Goal: Task Accomplishment & Management: Manage account settings

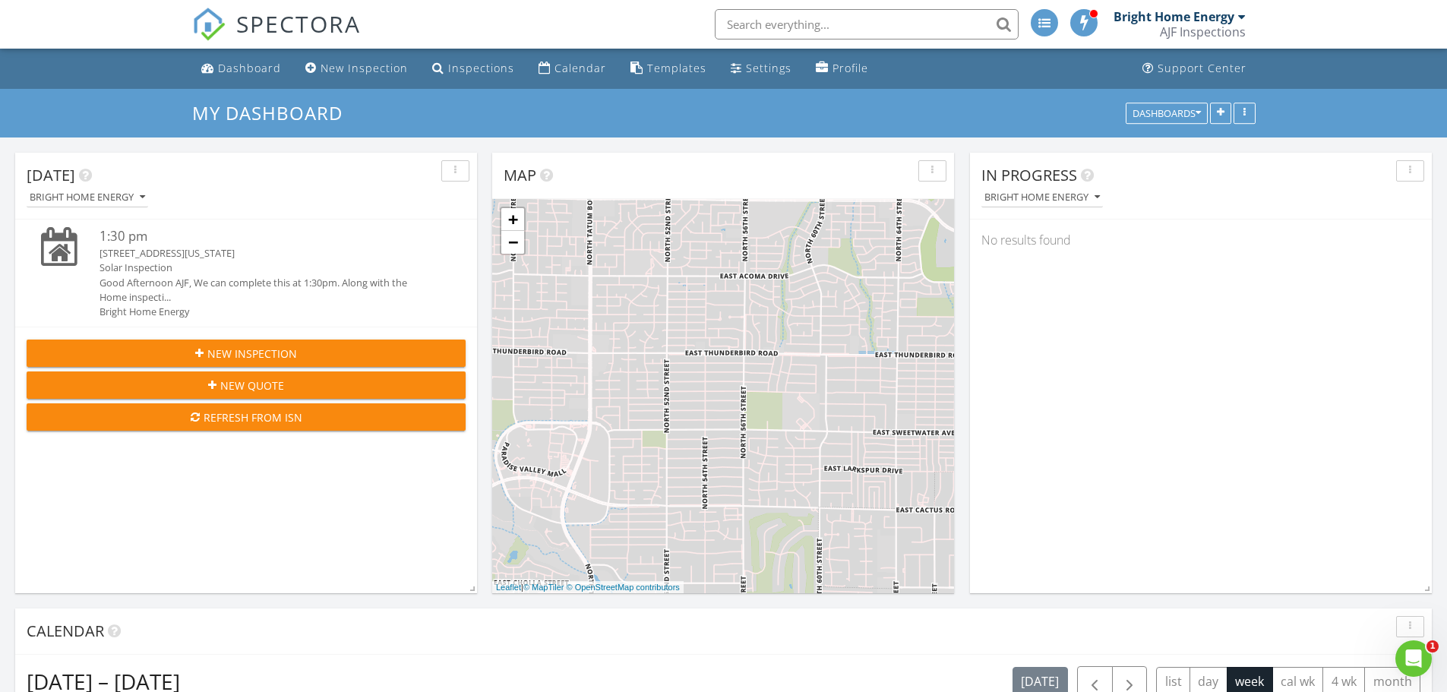
click at [1236, 11] on div "Bright Home Energy" at bounding box center [1179, 16] width 132 height 15
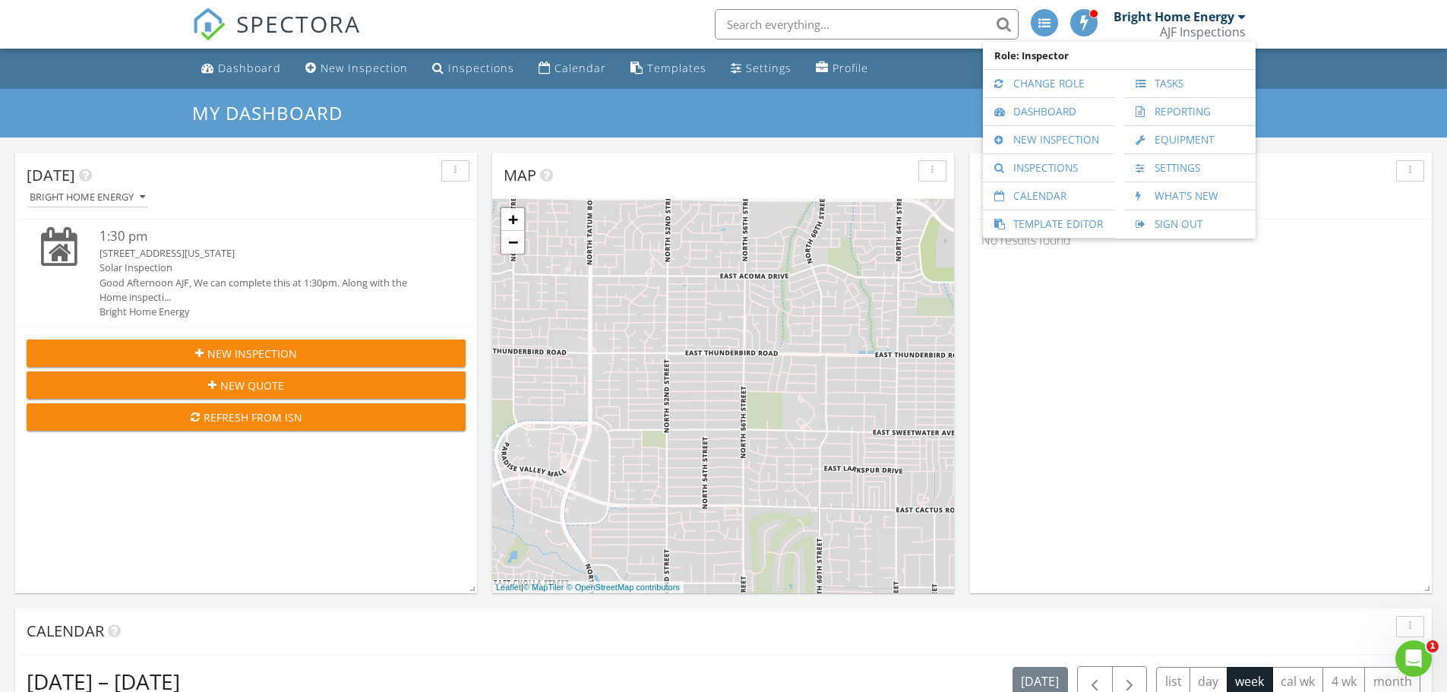
click at [100, 29] on nav "SPECTORA Bright Home Energy AJF Inspections Role: Inspector Change Role Dashboa…" at bounding box center [723, 24] width 1447 height 49
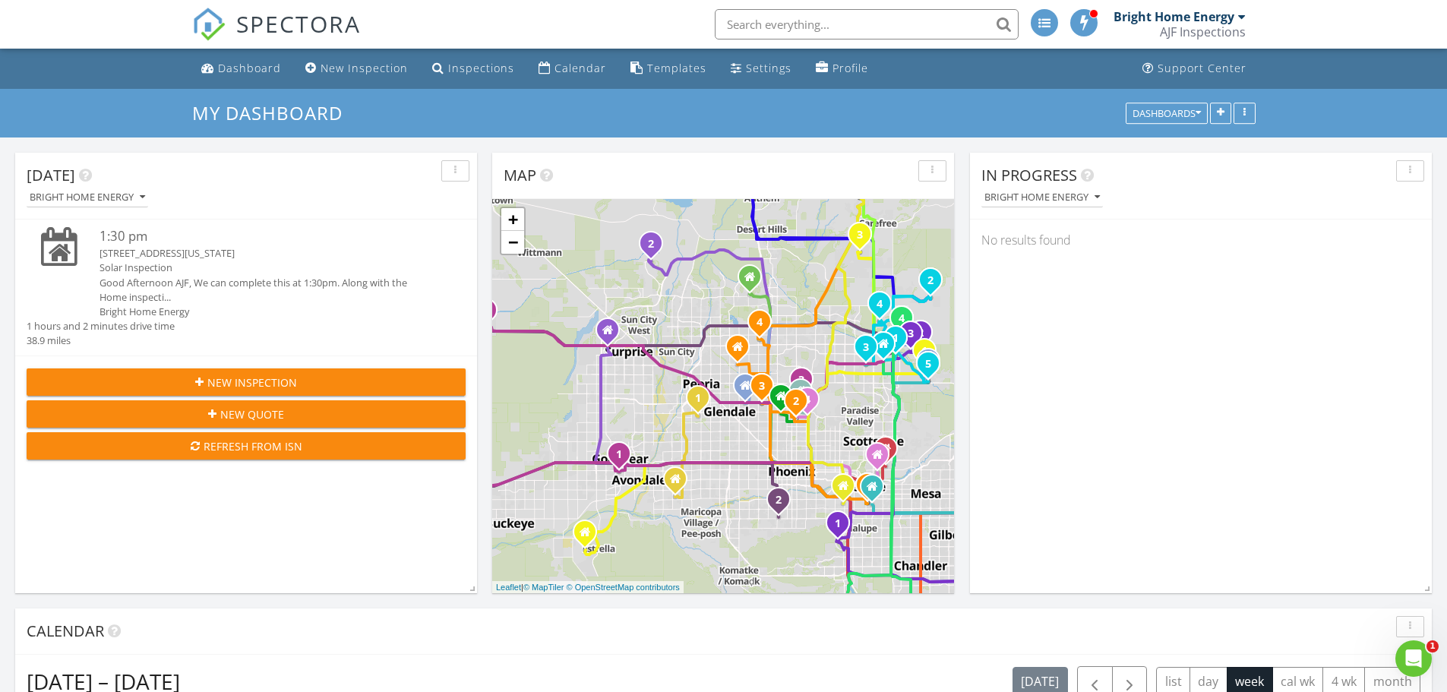
click at [1245, 14] on link "Bright Home Energy AJF Inspections" at bounding box center [1181, 24] width 136 height 49
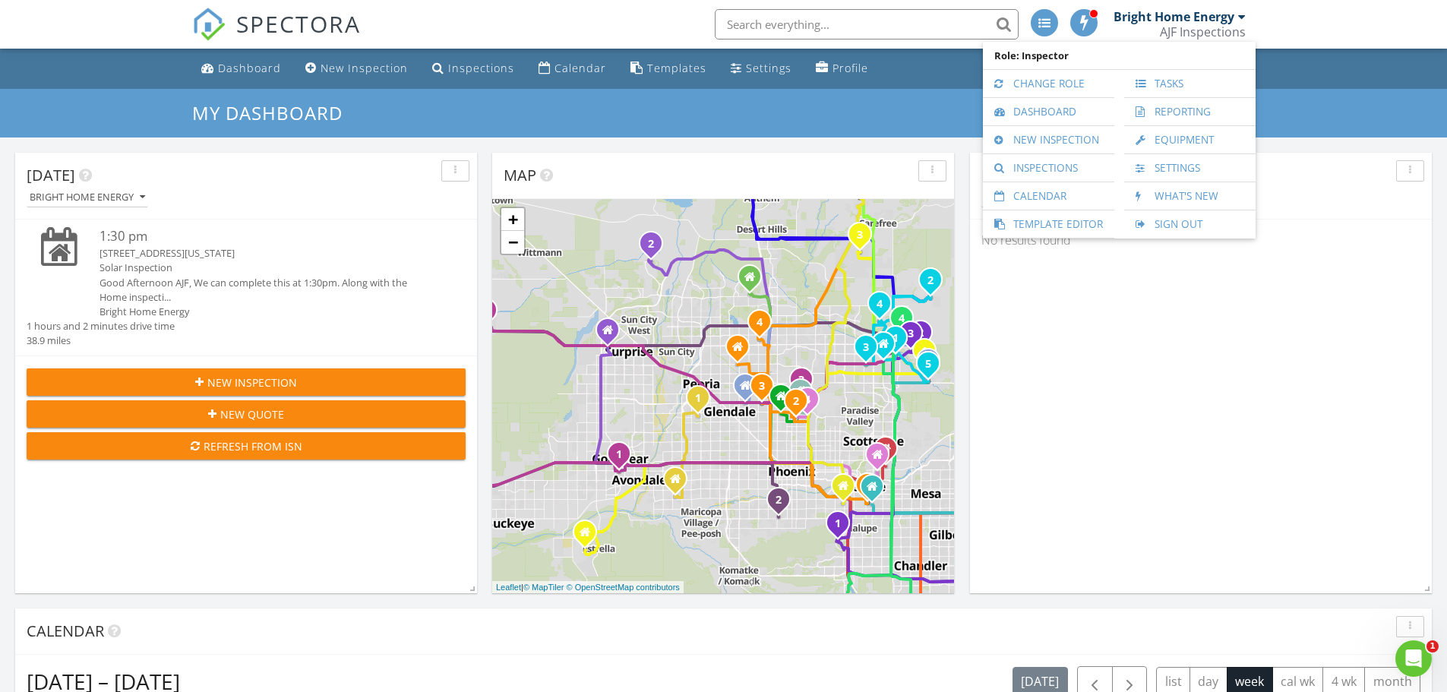
click at [598, 129] on div "My Dashboard Dashboards" at bounding box center [723, 113] width 1447 height 49
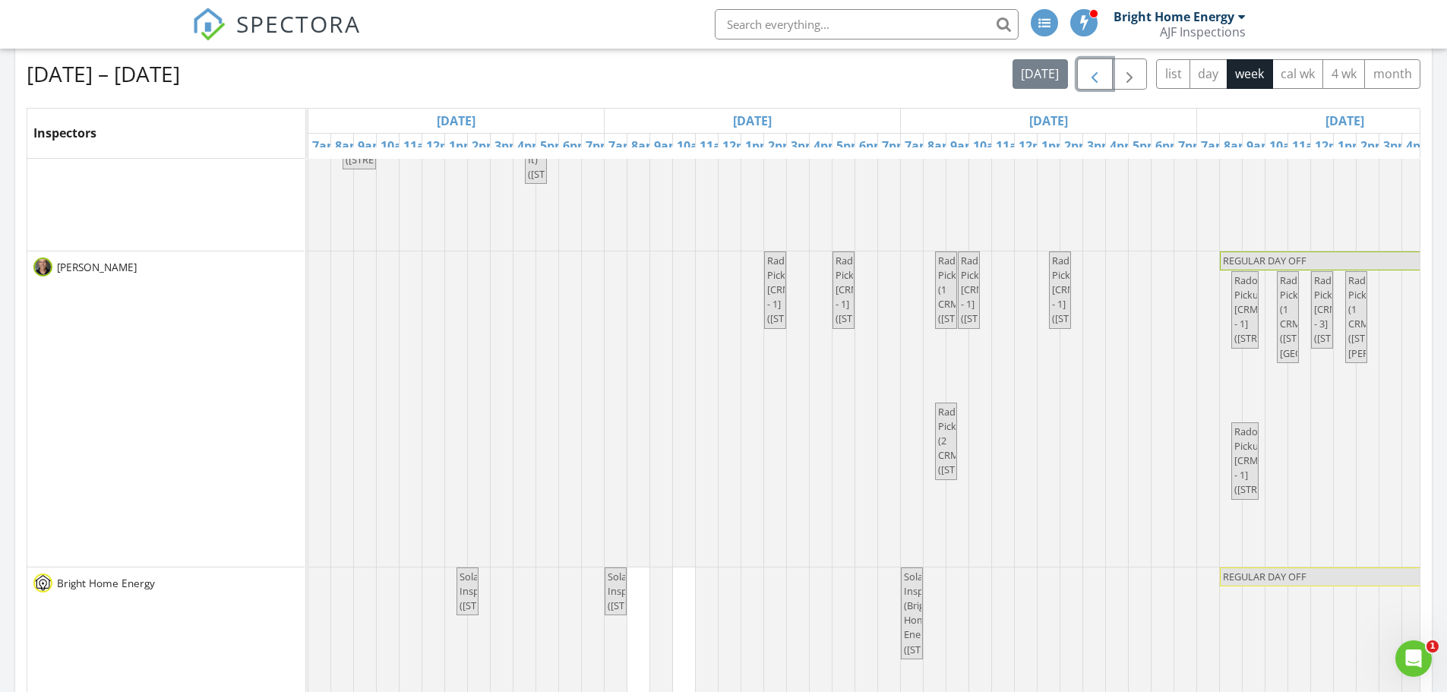
click at [1088, 75] on span "button" at bounding box center [1094, 74] width 18 height 18
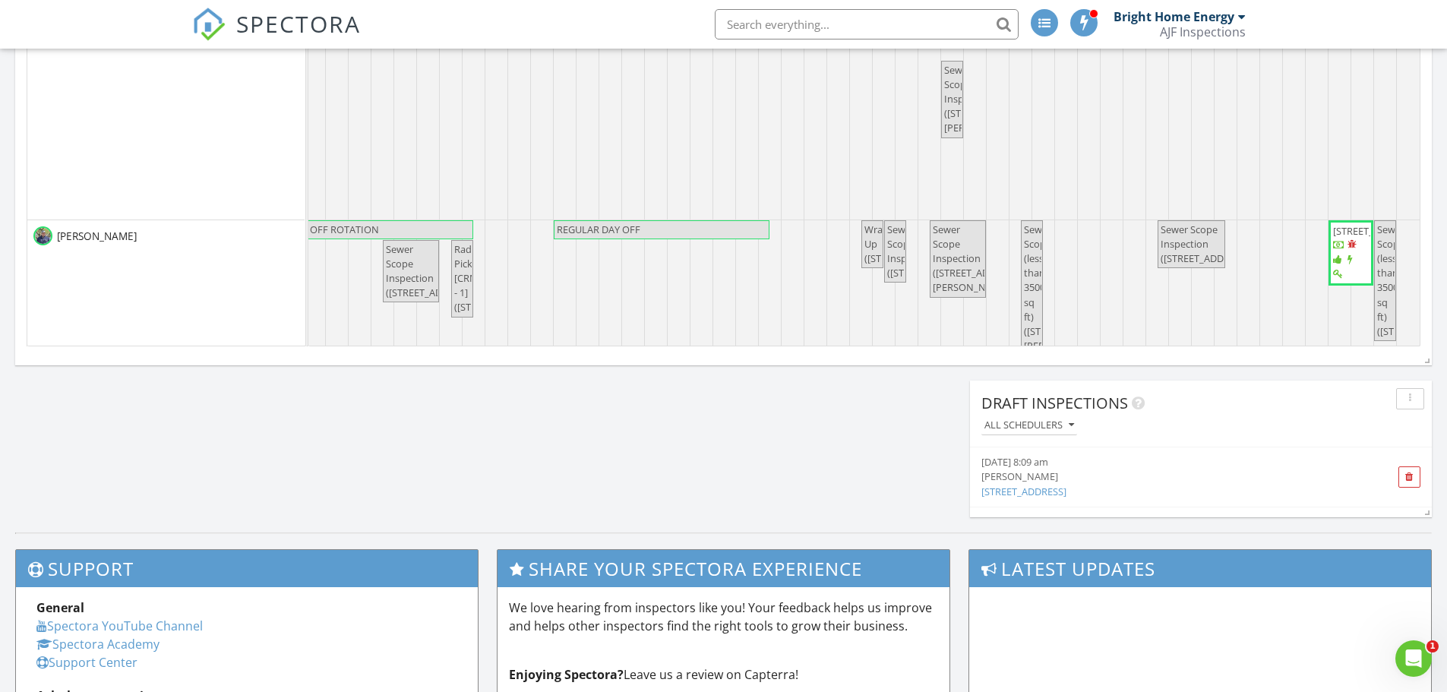
drag, startPoint x: 1407, startPoint y: 222, endPoint x: 1409, endPoint y: 241, distance: 19.1
click at [1409, 241] on div "2537 W Mark Ln (BINSR) , Phoenix 85085 24911 N 124th Way , Scottsdale 85255 167…" at bounding box center [863, 62] width 1111 height 567
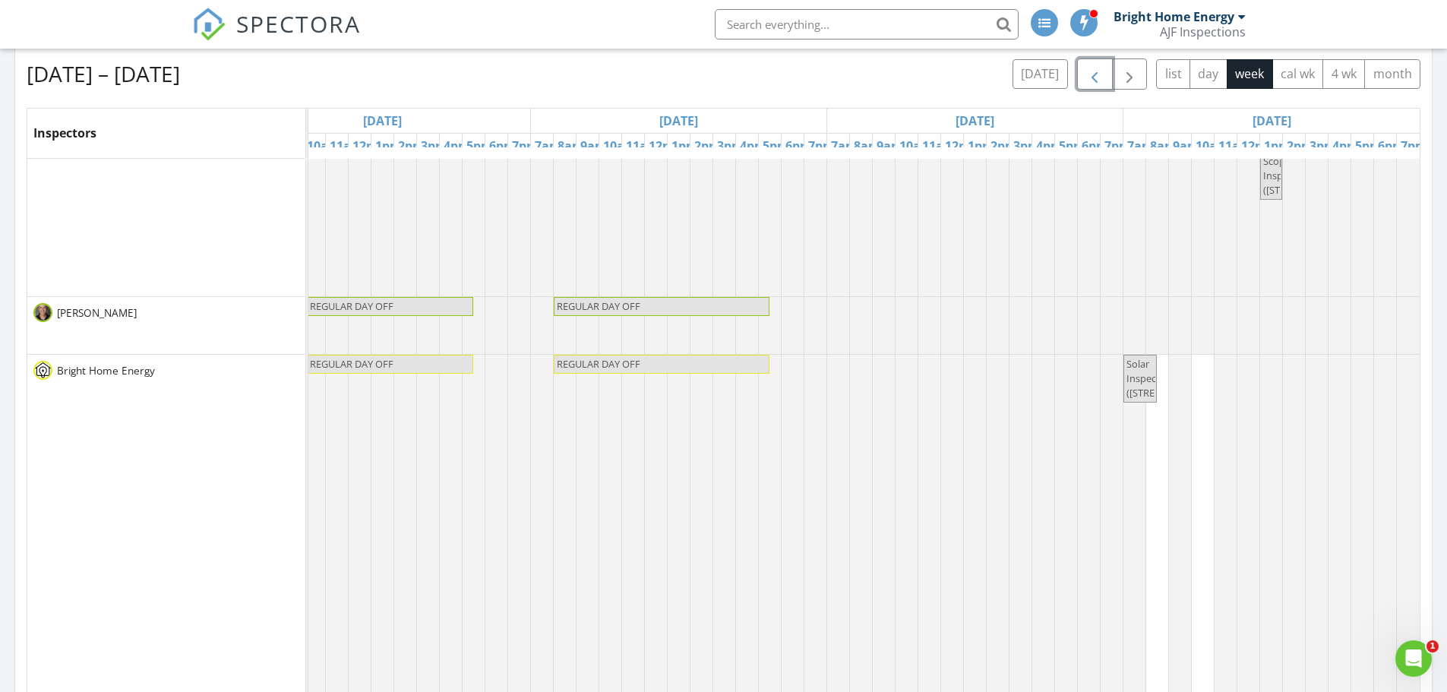
click at [1137, 391] on span "Solar Inspection (23902 S 202nd Ct , Queen Creek)" at bounding box center [1140, 379] width 30 height 44
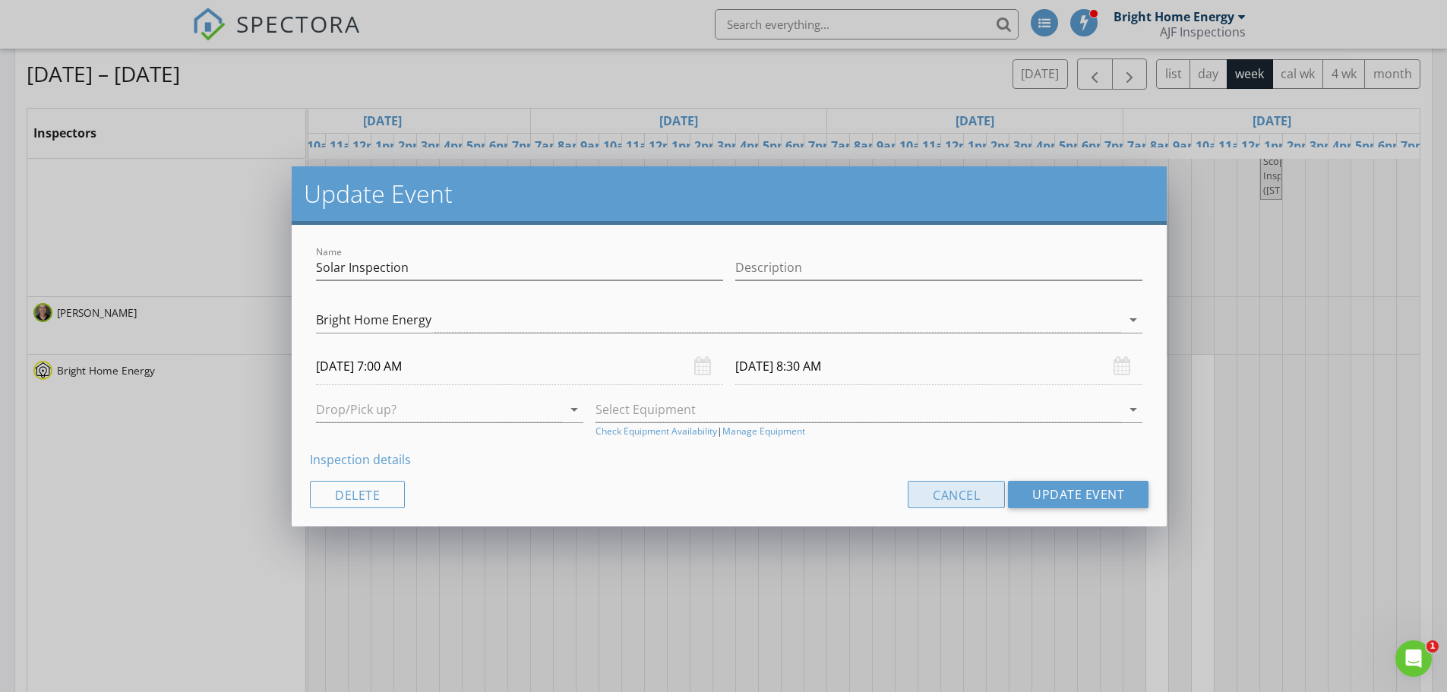
click at [955, 501] on button "Cancel" at bounding box center [955, 494] width 97 height 27
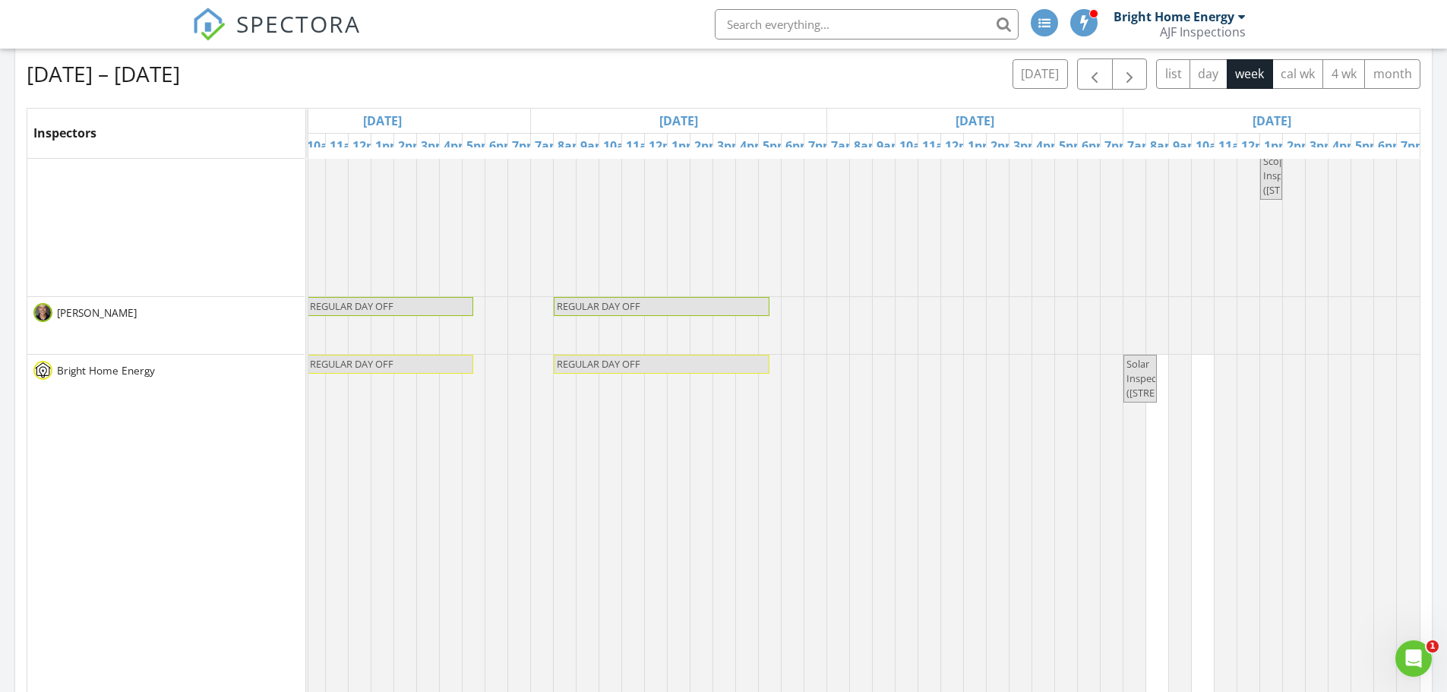
click at [1126, 357] on span "Solar Inspection (23902 S 202nd Ct , Queen Creek)" at bounding box center [1171, 378] width 91 height 43
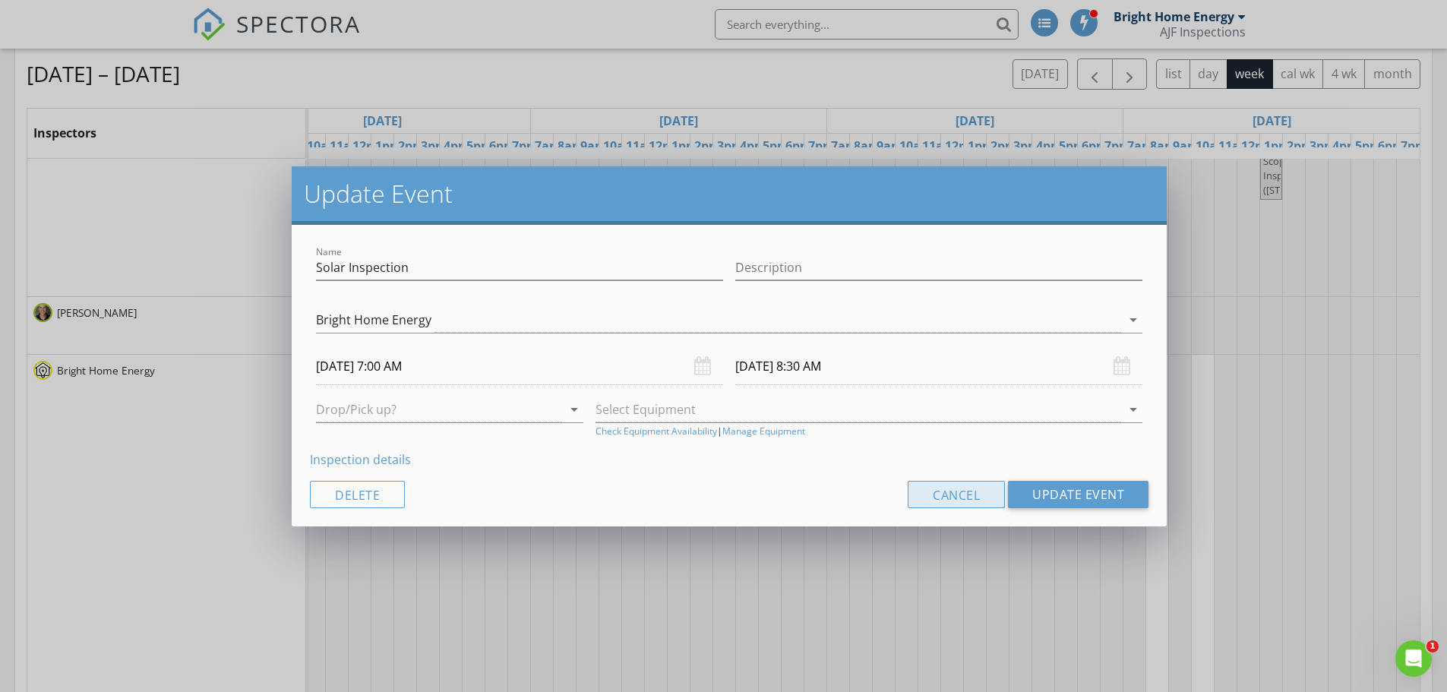
click at [923, 490] on button "Cancel" at bounding box center [955, 494] width 97 height 27
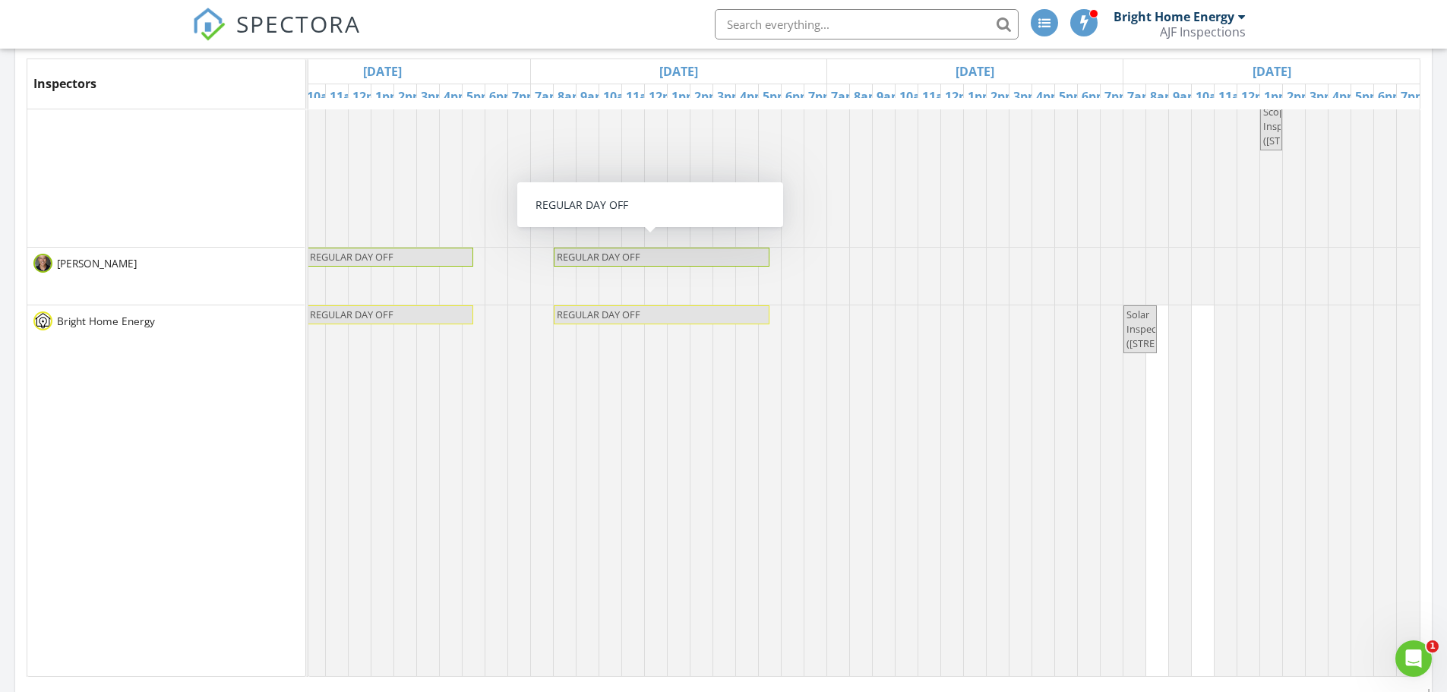
scroll to position [683, 0]
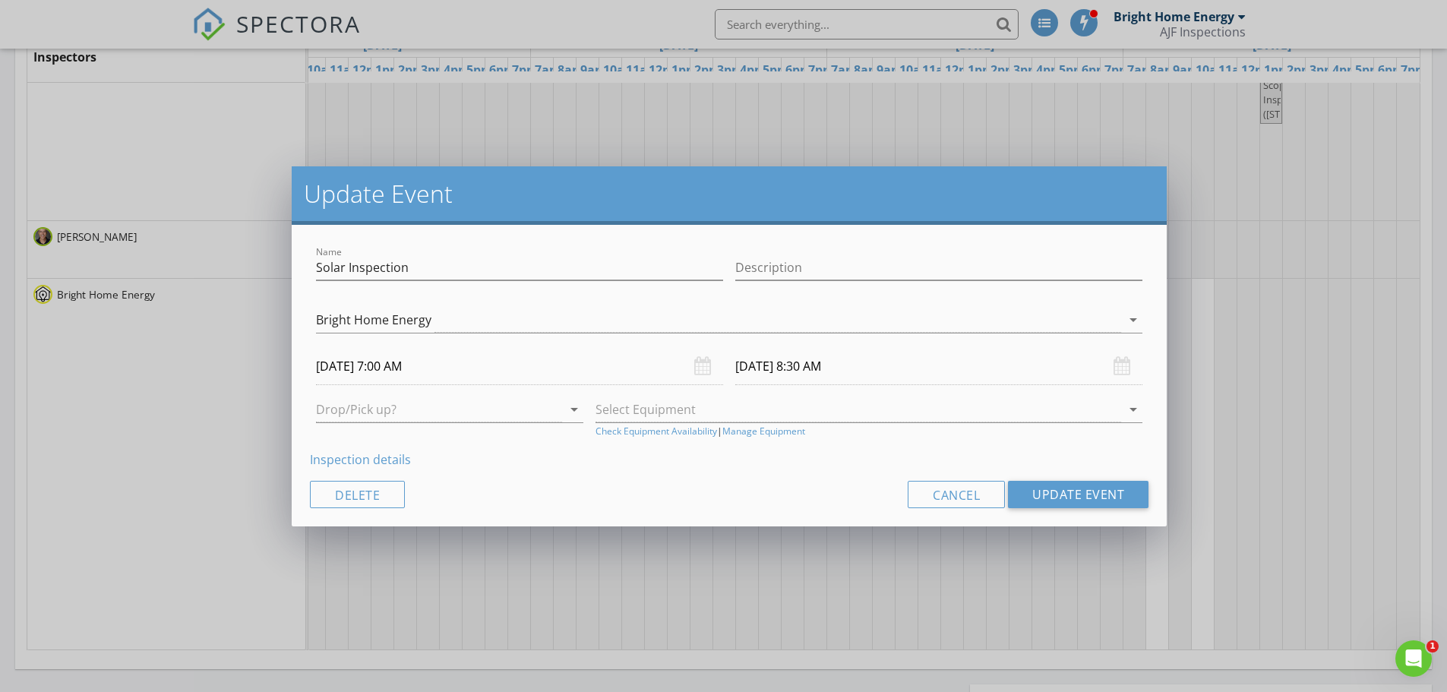
click at [758, 655] on div "Update Event Name Solar Inspection Description Ben Schwartz Kurtis Nelson Eric …" at bounding box center [723, 346] width 1447 height 692
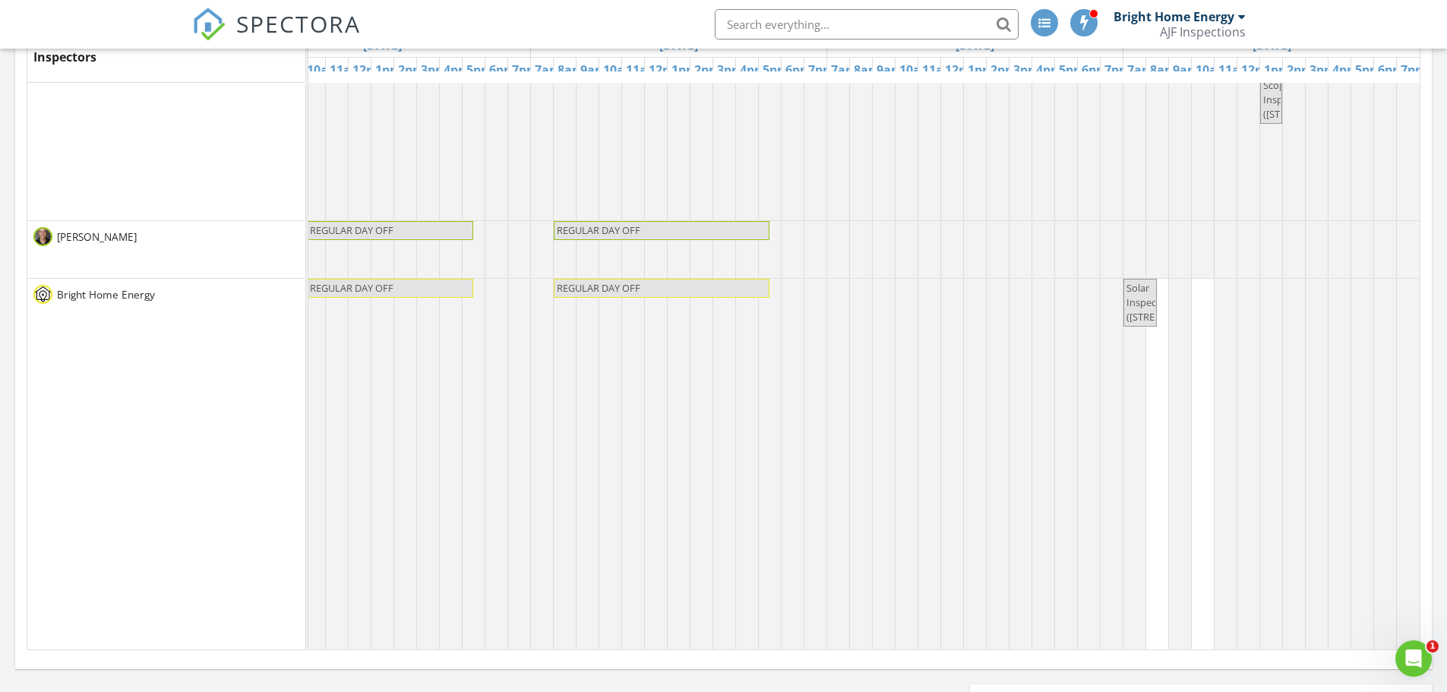
click at [1126, 310] on span "Solar Inspection (23902 S 202nd Ct , Queen Creek)" at bounding box center [1171, 302] width 91 height 43
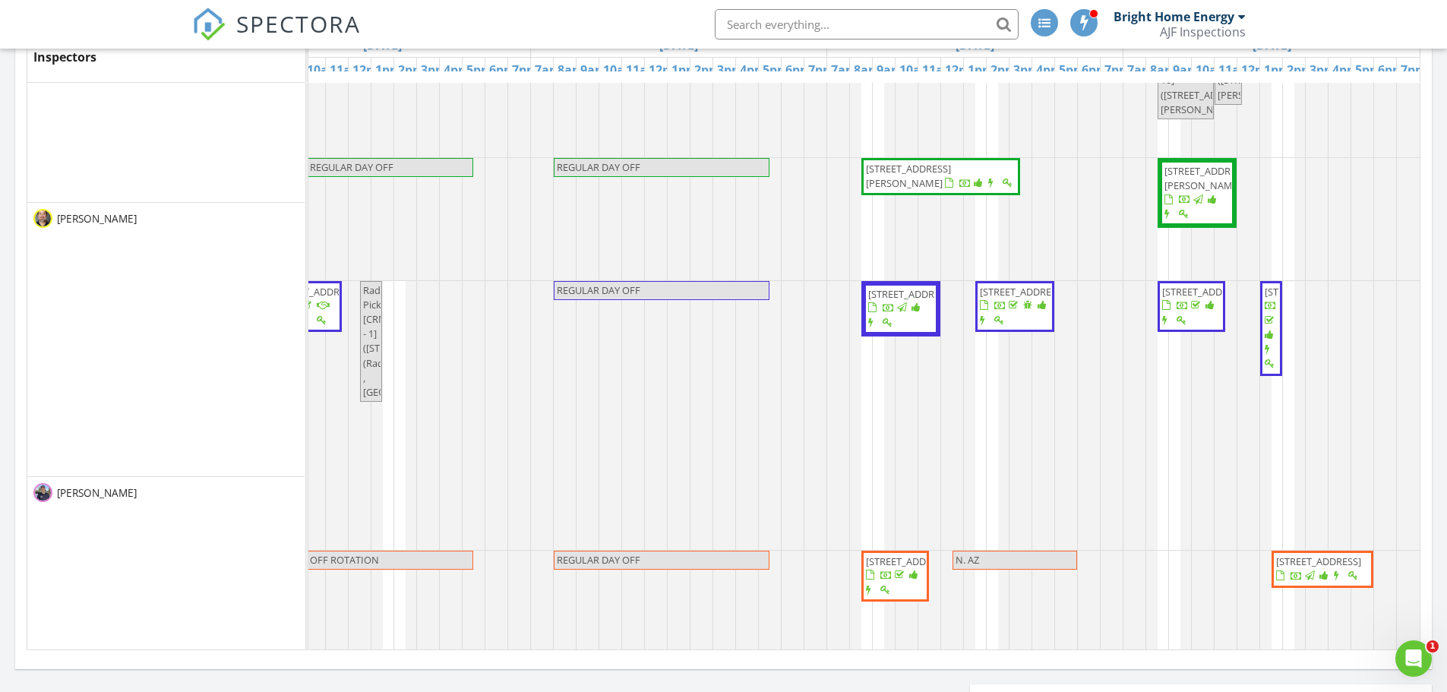
scroll to position [329, 0]
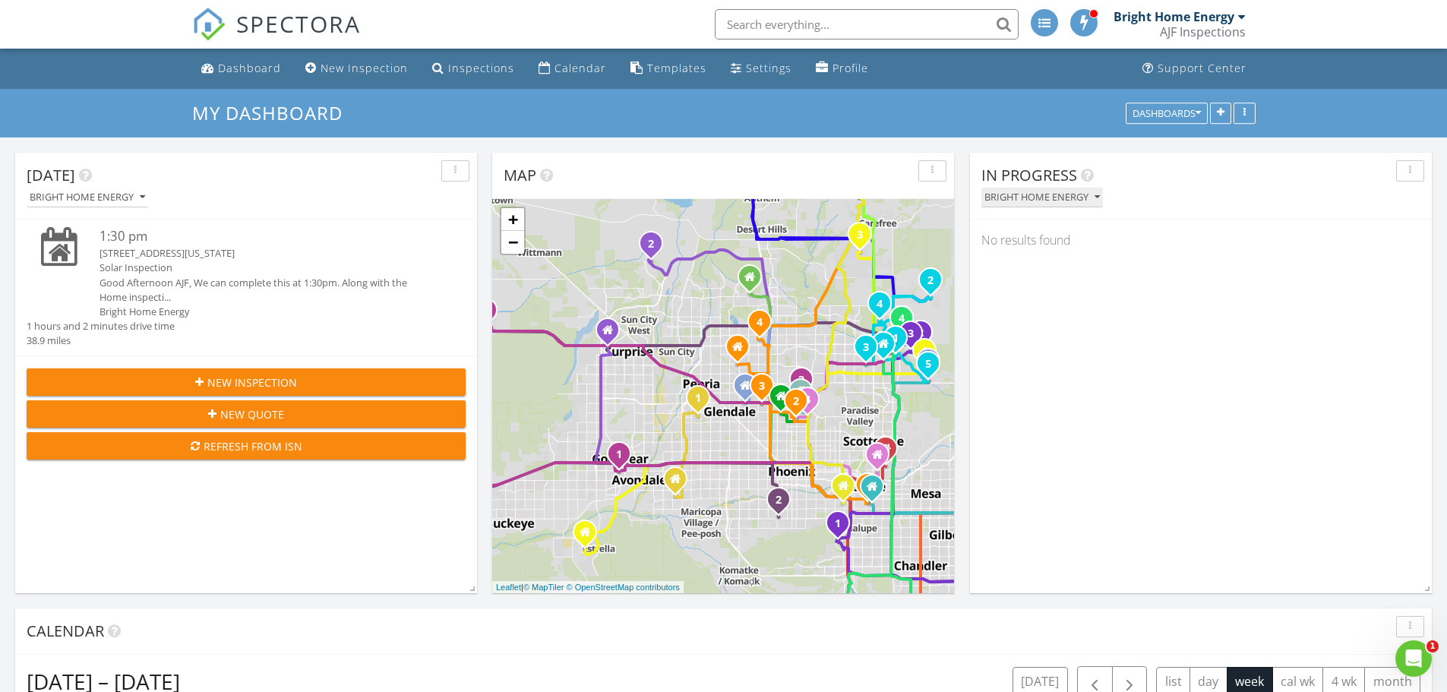
click at [1099, 193] on icon "button" at bounding box center [1096, 197] width 5 height 11
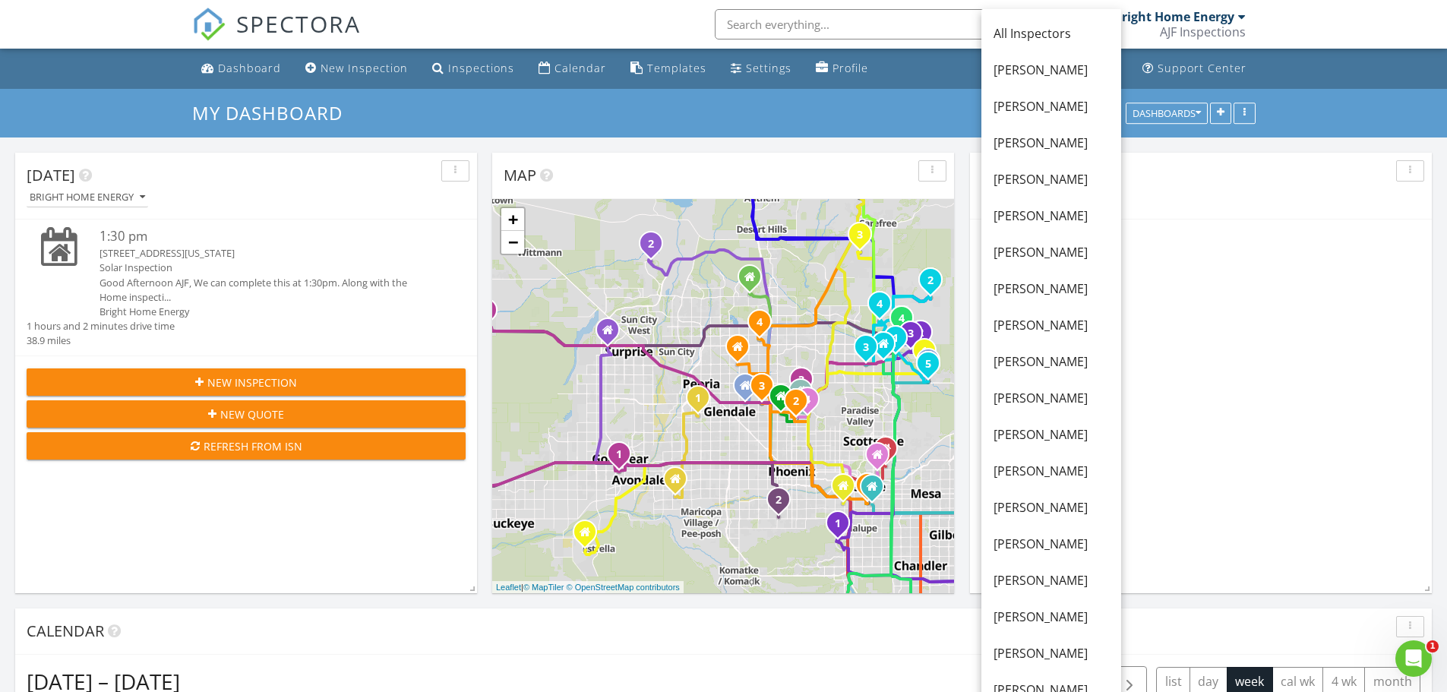
click at [1324, 303] on div "In Progress Bright Home Energy No results found" at bounding box center [1201, 373] width 462 height 440
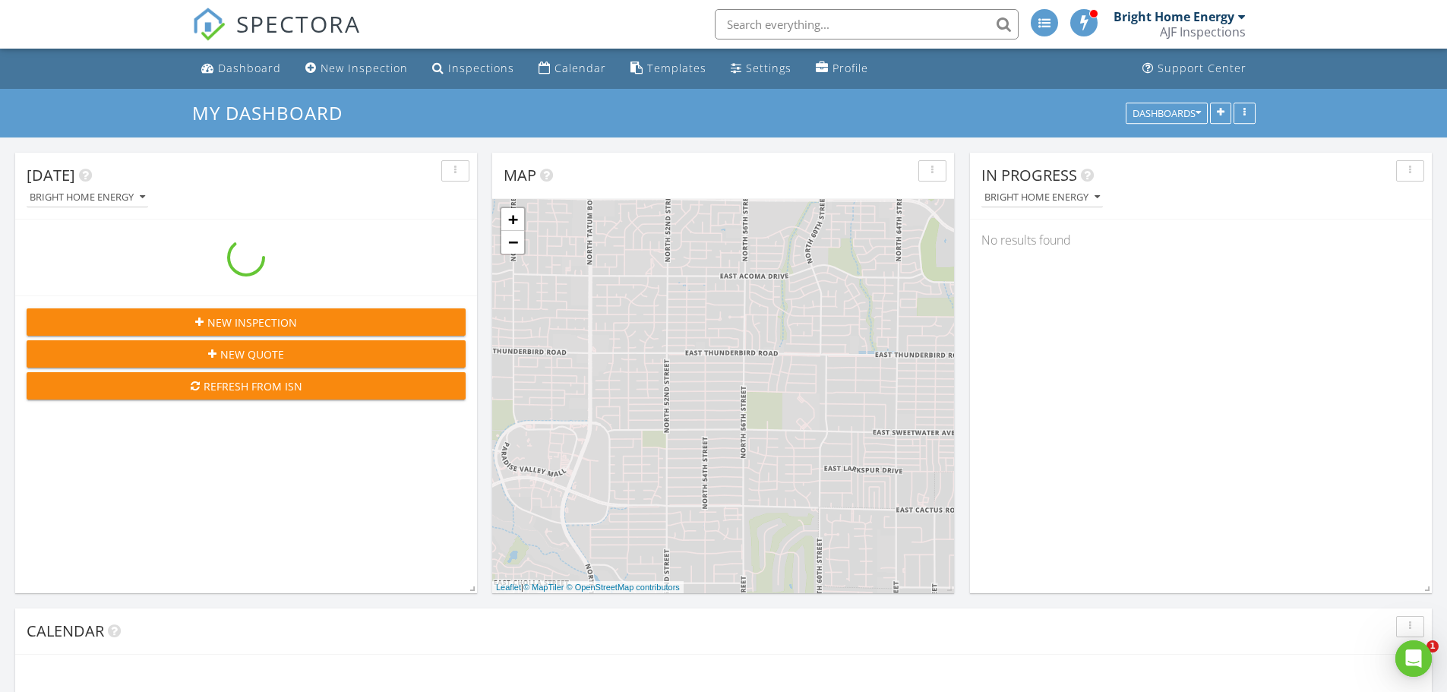
scroll to position [1406, 1470]
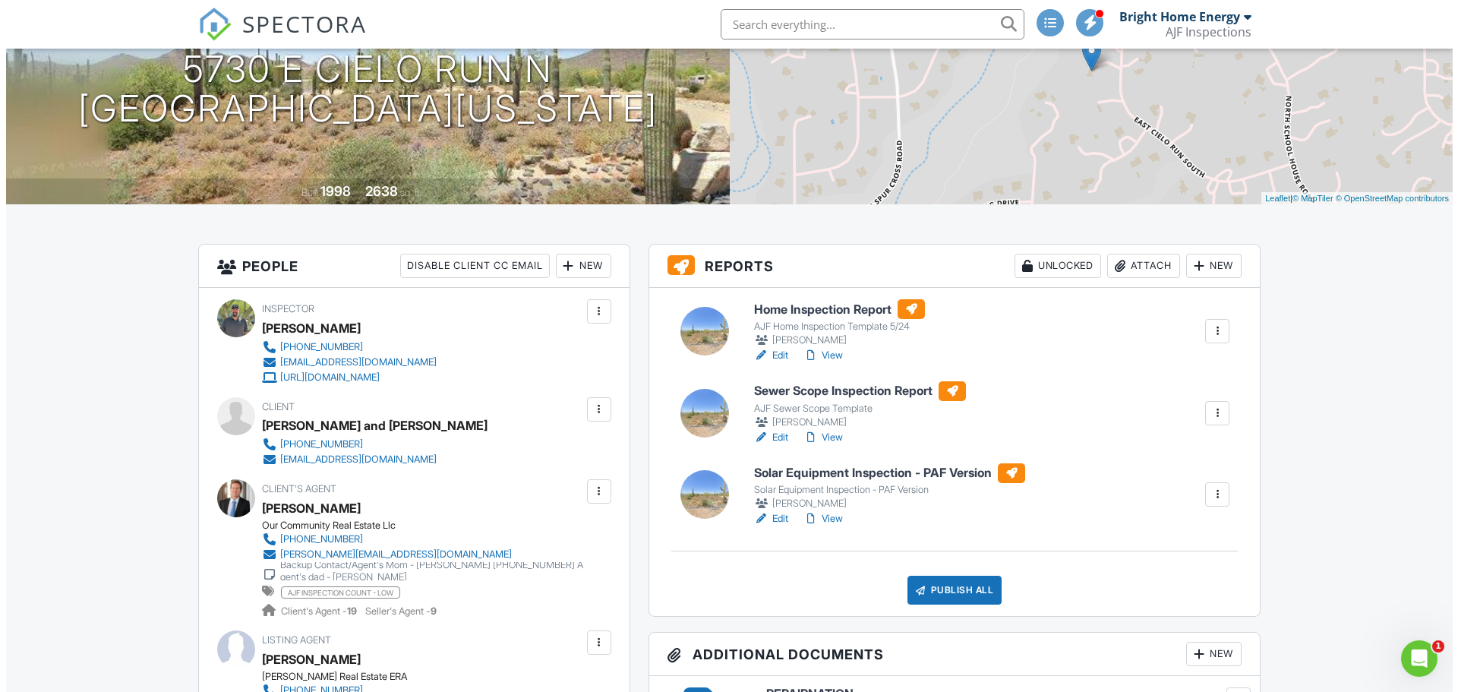
scroll to position [228, 0]
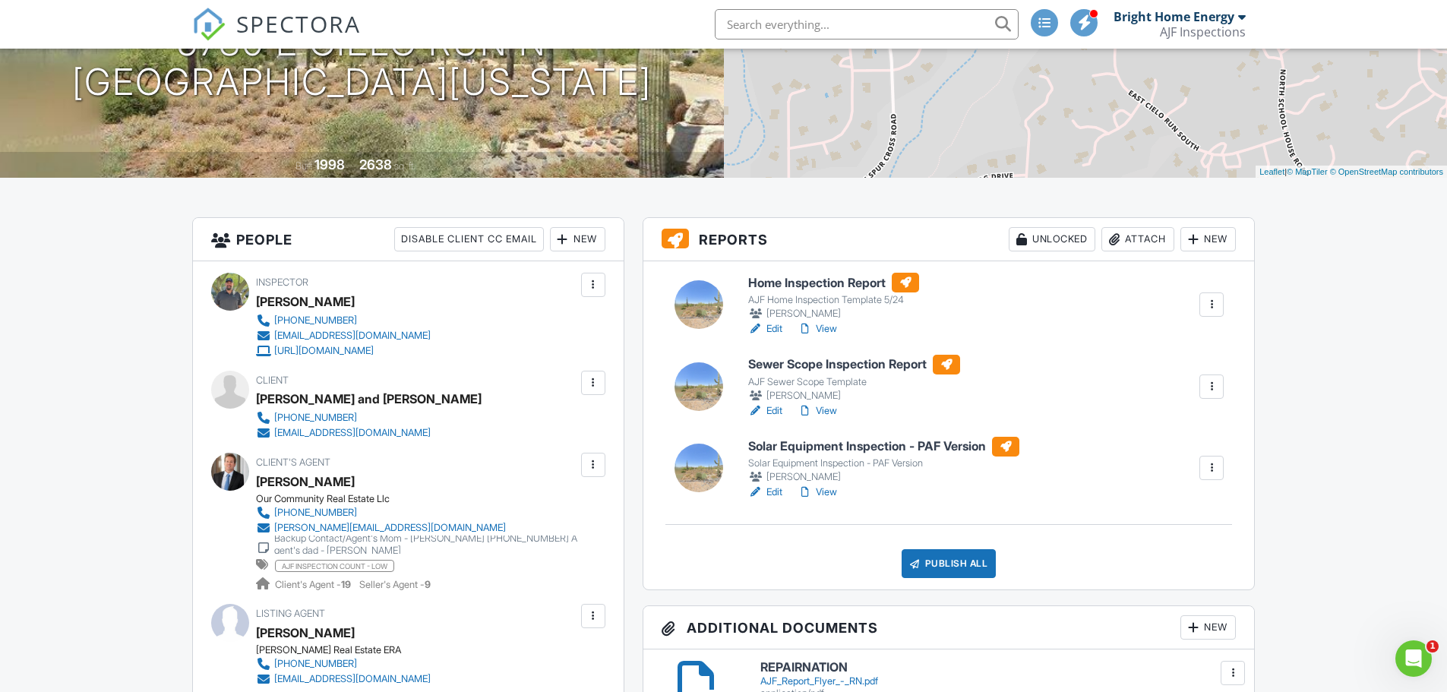
click at [1220, 462] on div at bounding box center [1211, 468] width 24 height 24
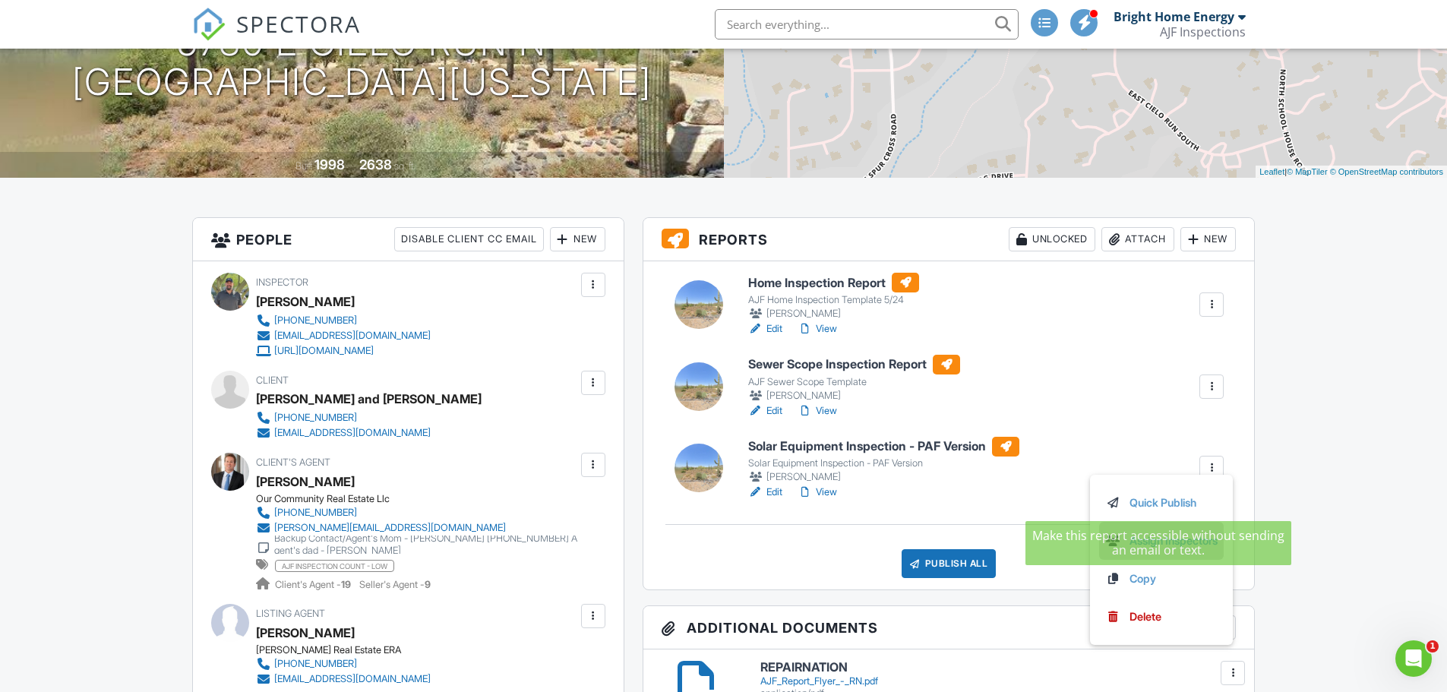
click at [1182, 535] on link "Assign Inspectors" at bounding box center [1161, 540] width 112 height 17
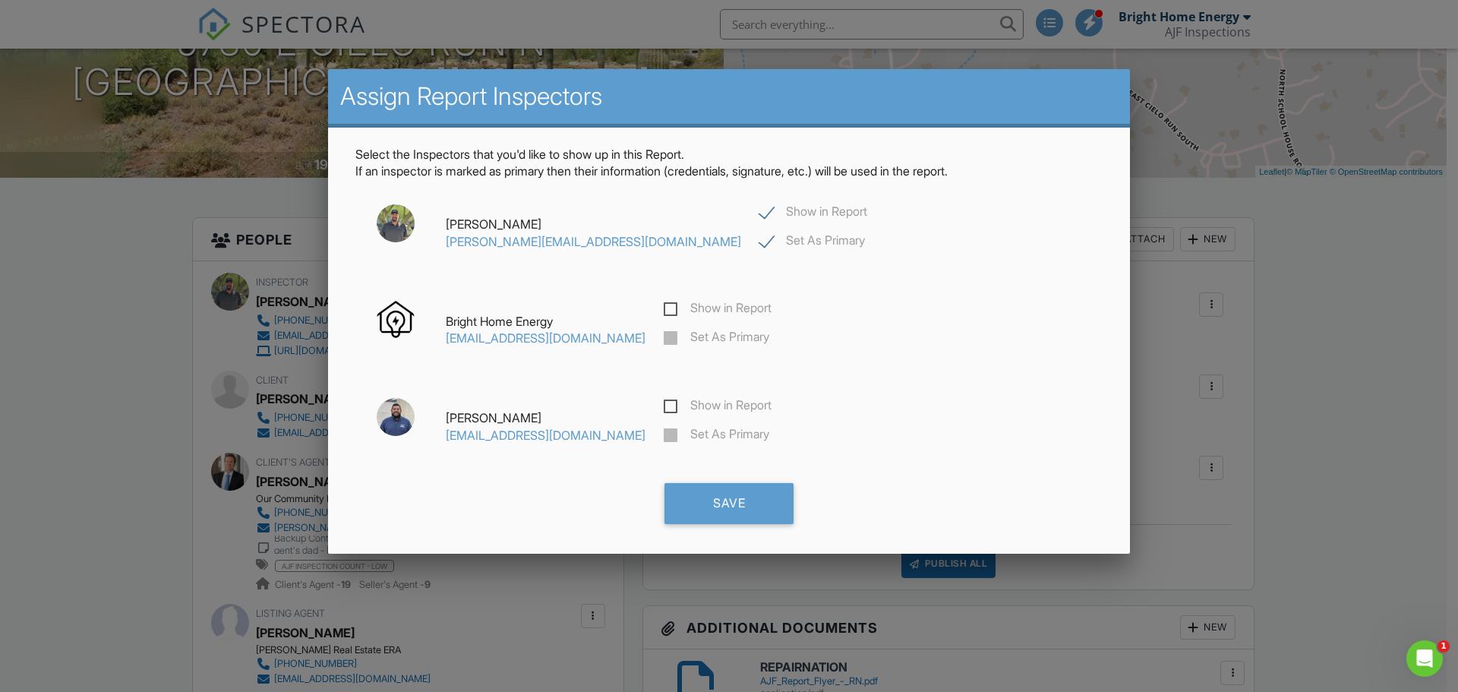
click at [682, 309] on label "Show in Report" at bounding box center [718, 310] width 108 height 19
checkbox input "true"
click at [679, 336] on label "Set As Primary" at bounding box center [717, 339] width 106 height 19
checkbox input "false"
checkbox input "true"
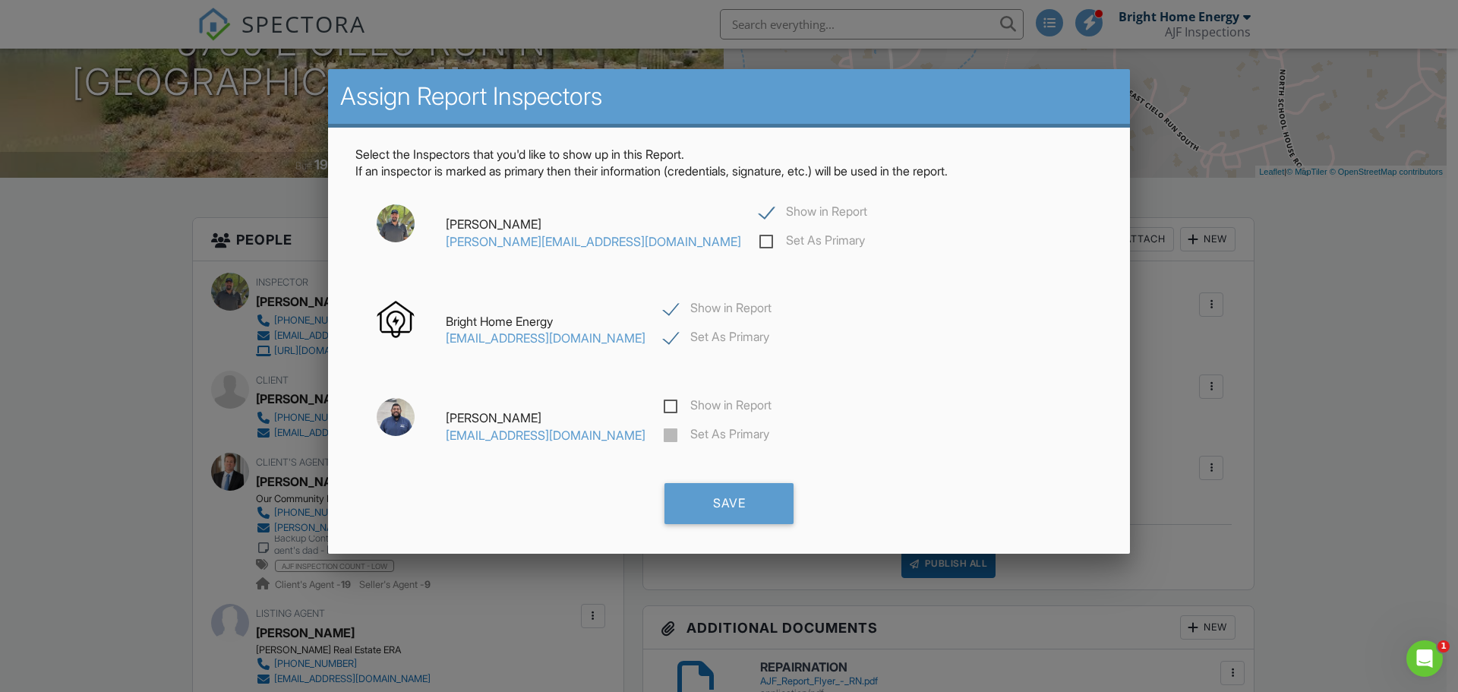
click at [759, 210] on label "Show in Report" at bounding box center [813, 213] width 108 height 19
checkbox input "false"
click at [754, 506] on div "Save" at bounding box center [728, 503] width 129 height 41
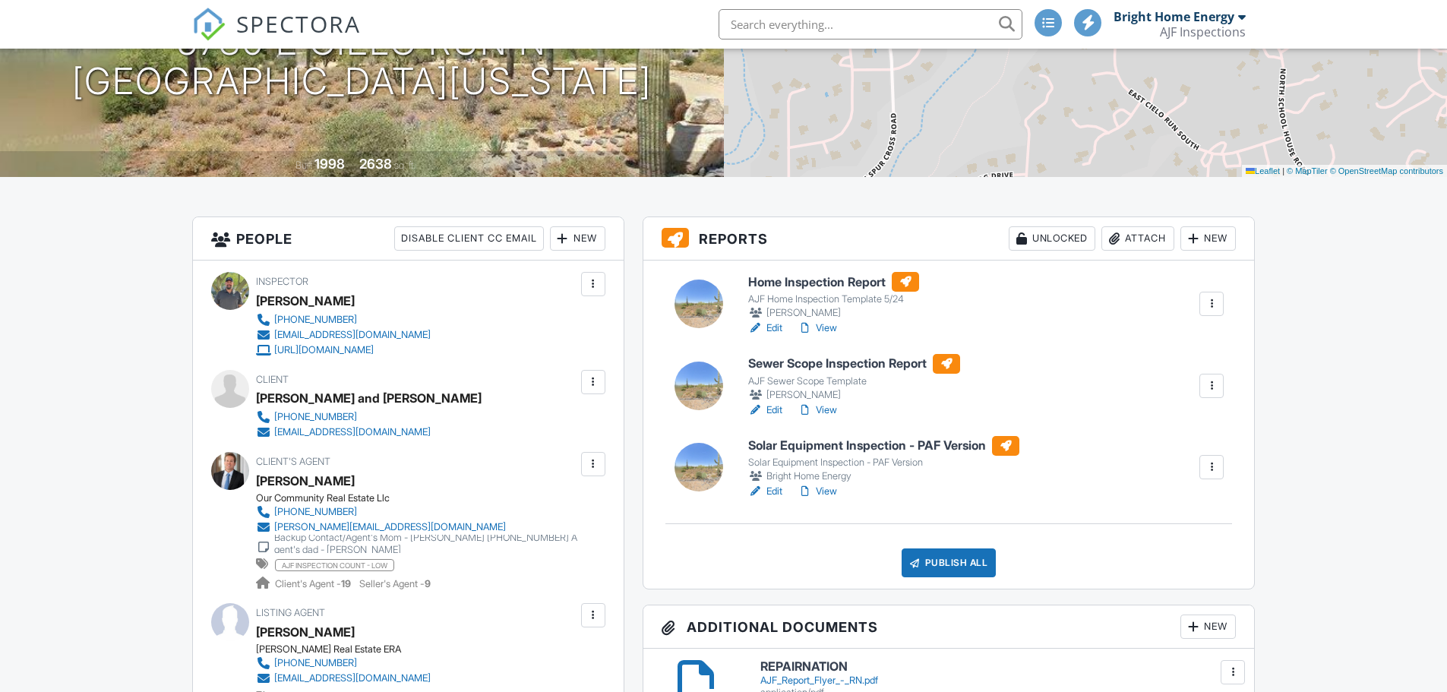
scroll to position [229, 0]
click at [860, 448] on h6 "Solar Equipment Inspection - PAF Version" at bounding box center [883, 446] width 271 height 20
